Goal: Task Accomplishment & Management: Manage account settings

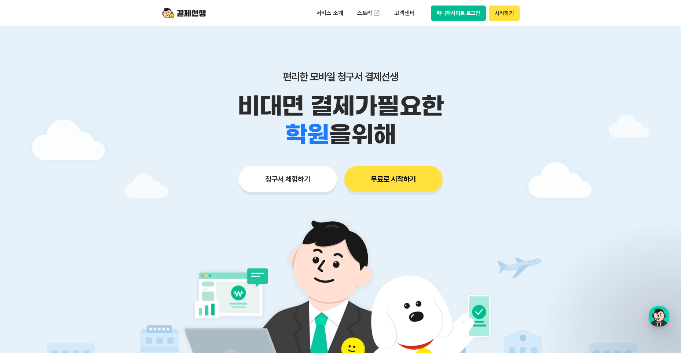
click at [463, 17] on button "매니저사이트 로그인" at bounding box center [458, 12] width 55 height 15
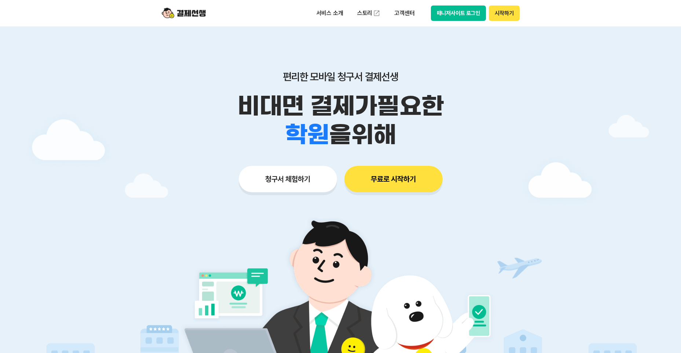
click at [444, 8] on button "매니저사이트 로그인" at bounding box center [458, 12] width 55 height 15
